Goal: Communication & Community: Answer question/provide support

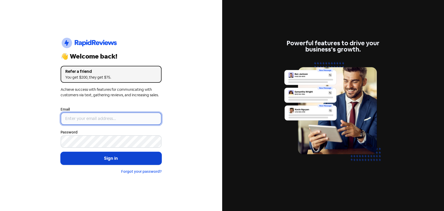
type input "[EMAIL_ADDRESS][PERSON_NAME][DOMAIN_NAME]"
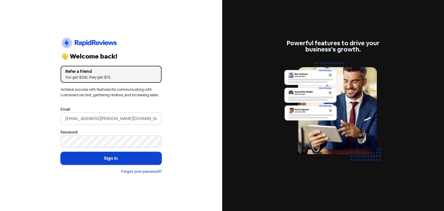
click at [106, 159] on button "Sign in" at bounding box center [111, 158] width 101 height 13
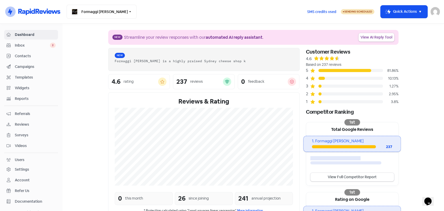
click at [31, 46] on span "Inbox" at bounding box center [32, 45] width 35 height 5
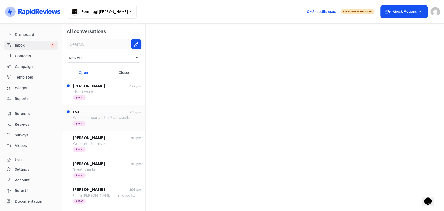
click at [87, 116] on span "Which company is this? Is it clearly stated on individual cheeses? I mean not j…" at bounding box center [322, 117] width 499 height 5
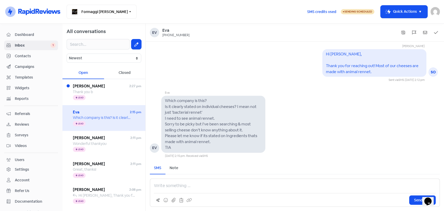
click at [156, 183] on p at bounding box center [295, 186] width 282 height 6
click at [96, 85] on span "[PERSON_NAME]" at bounding box center [101, 86] width 56 height 6
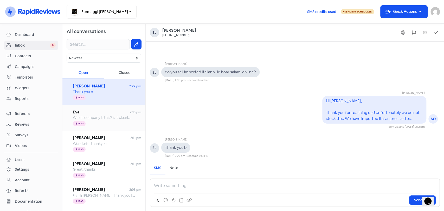
click at [95, 113] on span "Eva" at bounding box center [101, 112] width 57 height 6
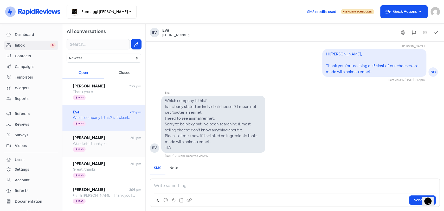
click at [99, 148] on div "Icon For Thunder Lead" at bounding box center [107, 149] width 68 height 6
